Goal: Obtain resource: Download file/media

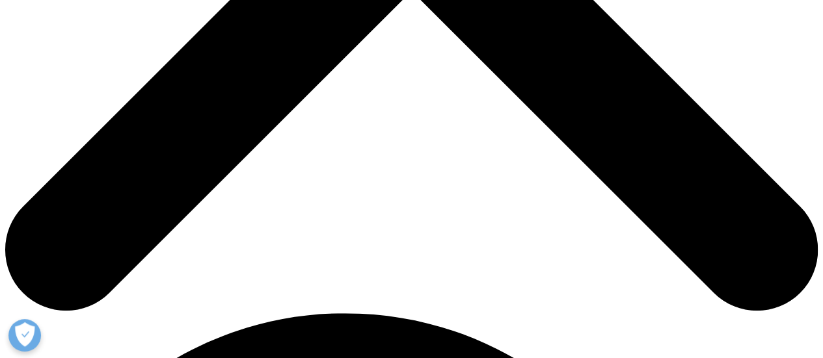
scroll to position [1276, 767]
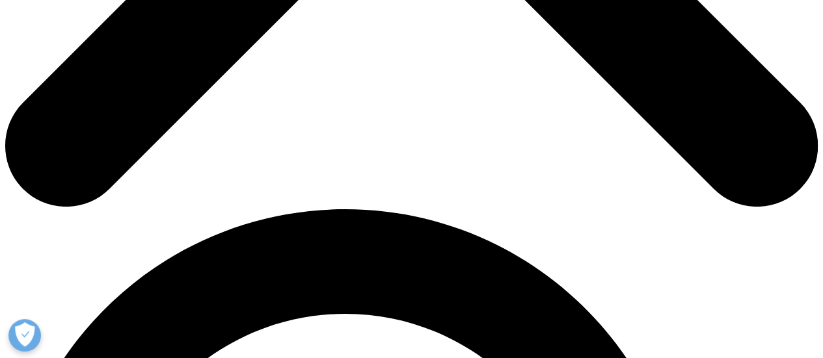
scroll to position [650, 0]
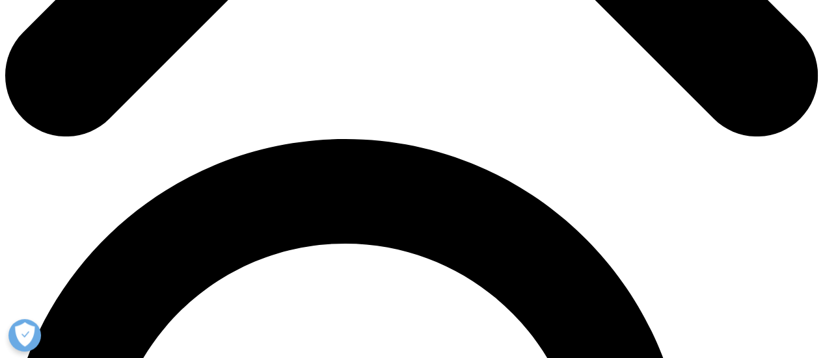
scroll to position [715, 0]
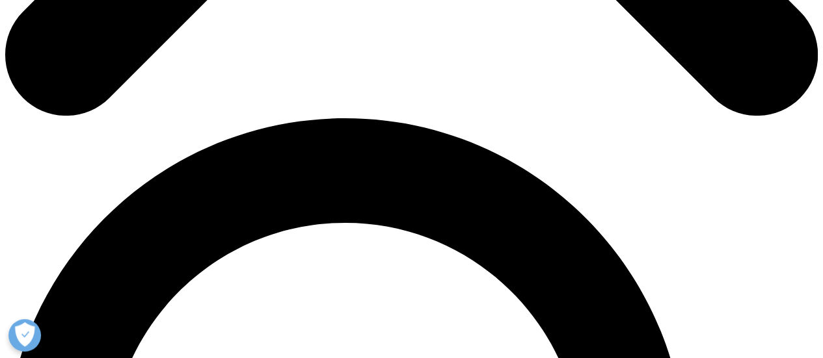
type input "A"
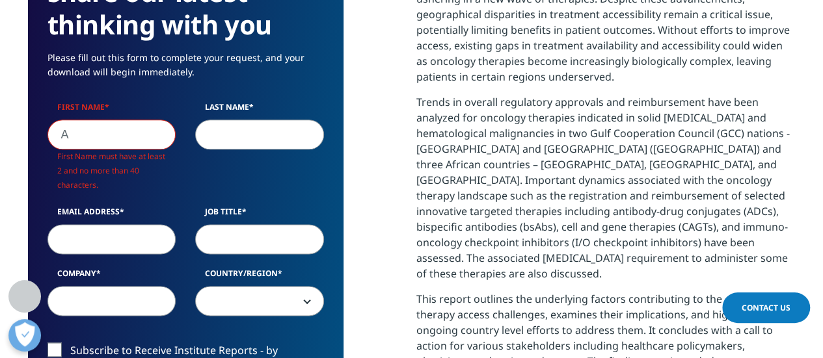
click at [107, 147] on input "A" at bounding box center [111, 135] width 129 height 30
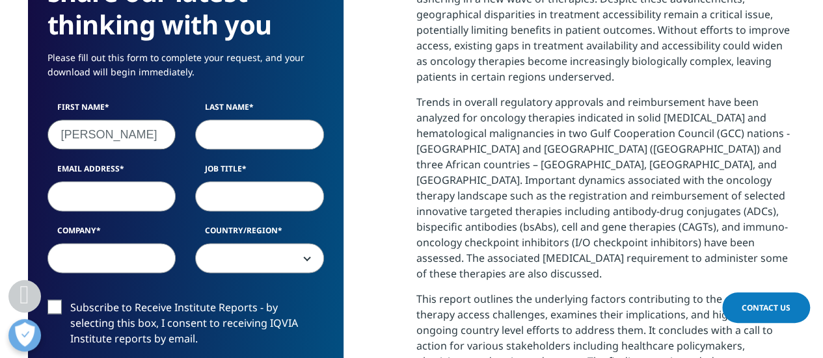
type input "Dave"
type input "Sorkin"
type input "dave.sorkin@gmail.com"
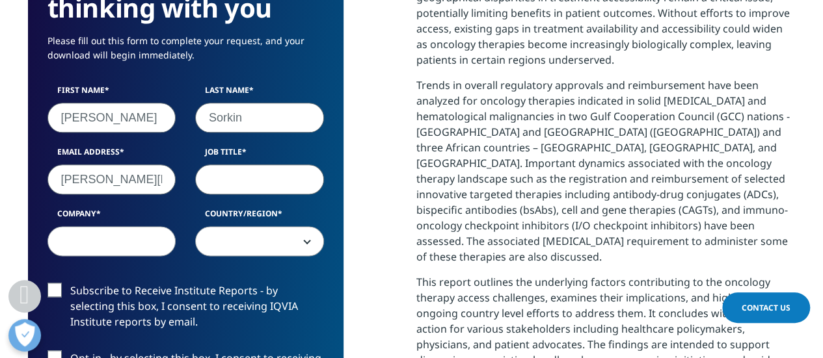
scroll to position [734, 0]
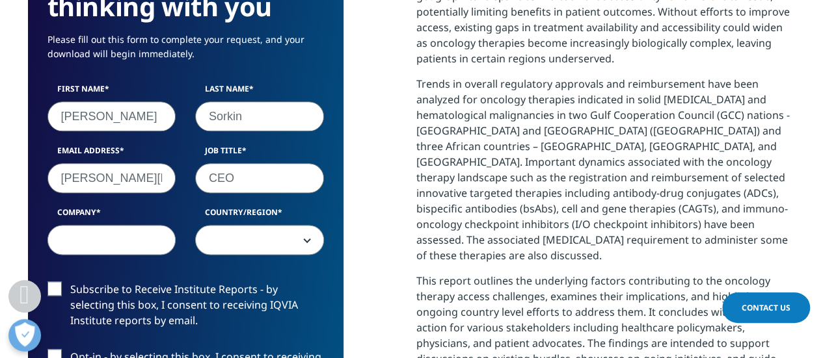
type input "CEO"
type input "DS.com"
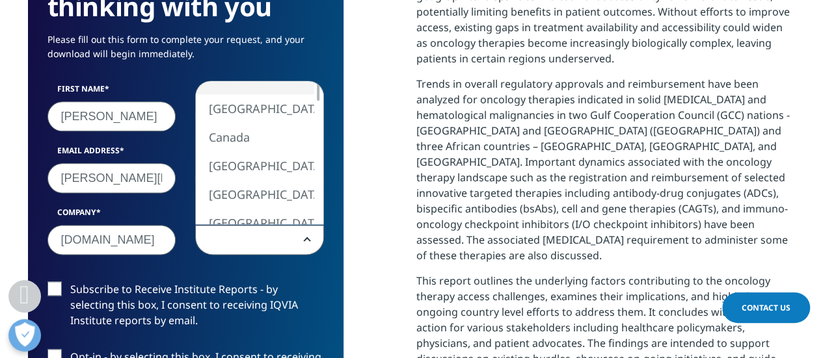
click at [289, 232] on span at bounding box center [259, 241] width 127 height 30
select select "[GEOGRAPHIC_DATA]"
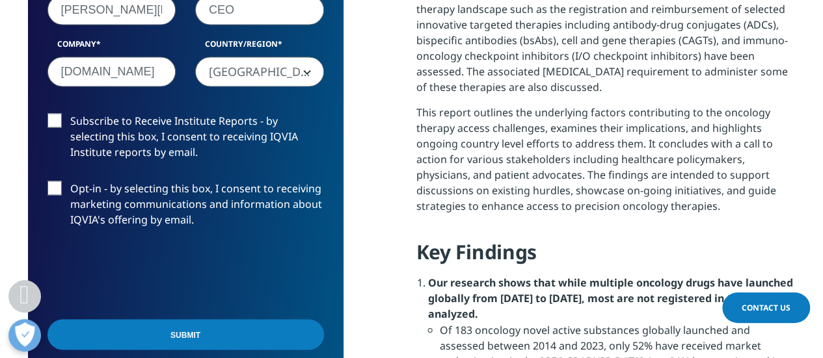
scroll to position [929, 0]
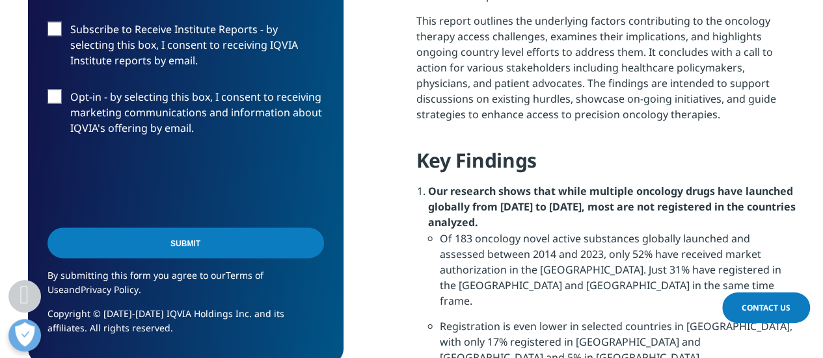
click at [166, 237] on input "Submit" at bounding box center [185, 243] width 276 height 31
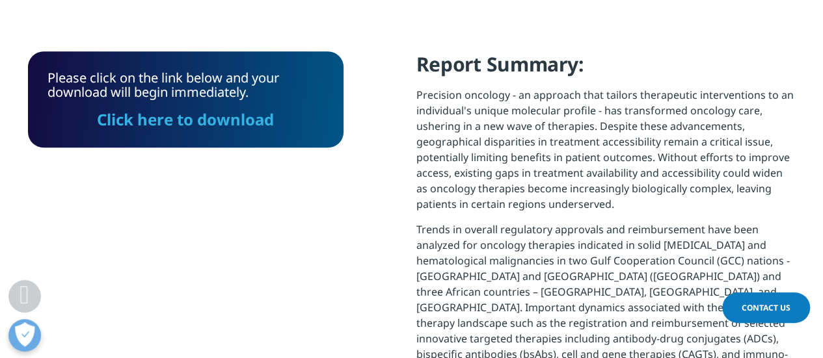
scroll to position [594, 0]
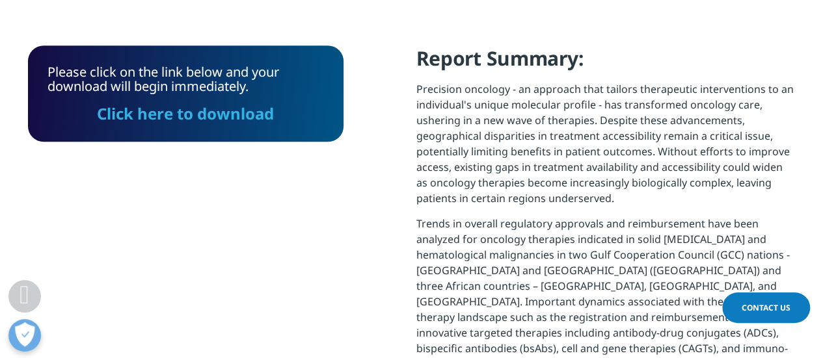
click at [202, 115] on link "Click here to download" at bounding box center [185, 113] width 177 height 21
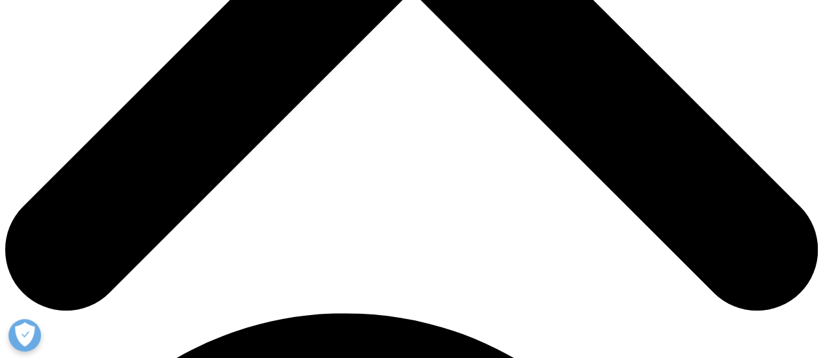
scroll to position [220, 767]
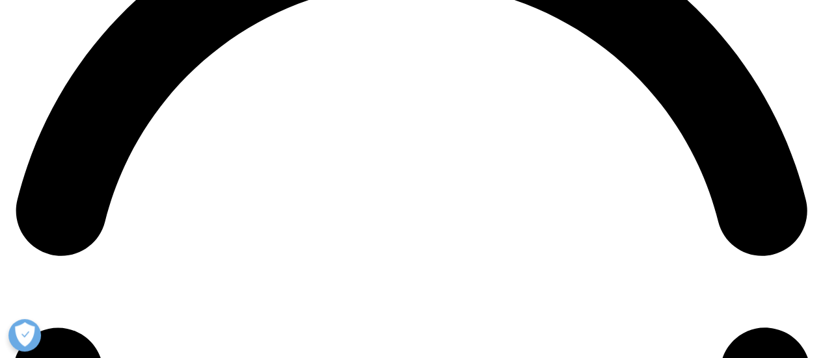
scroll to position [1626, 0]
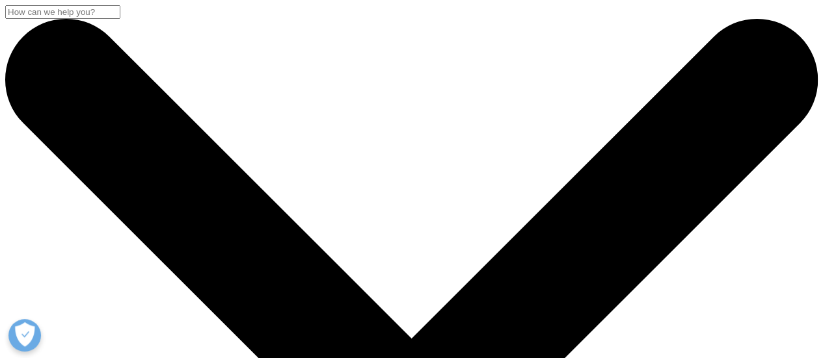
type input "market research"
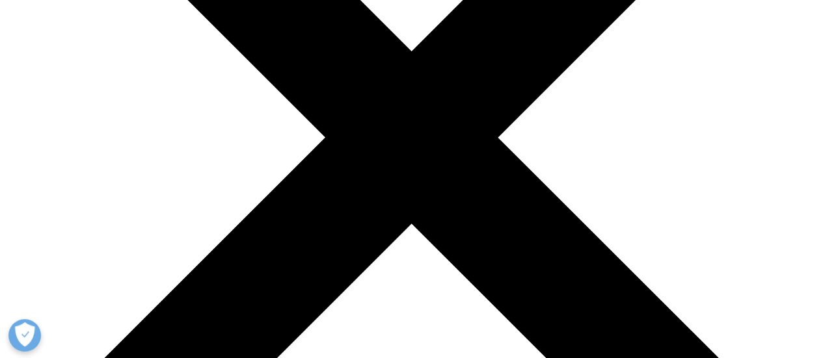
scroll to position [260, 0]
